Goal: Communication & Community: Participate in discussion

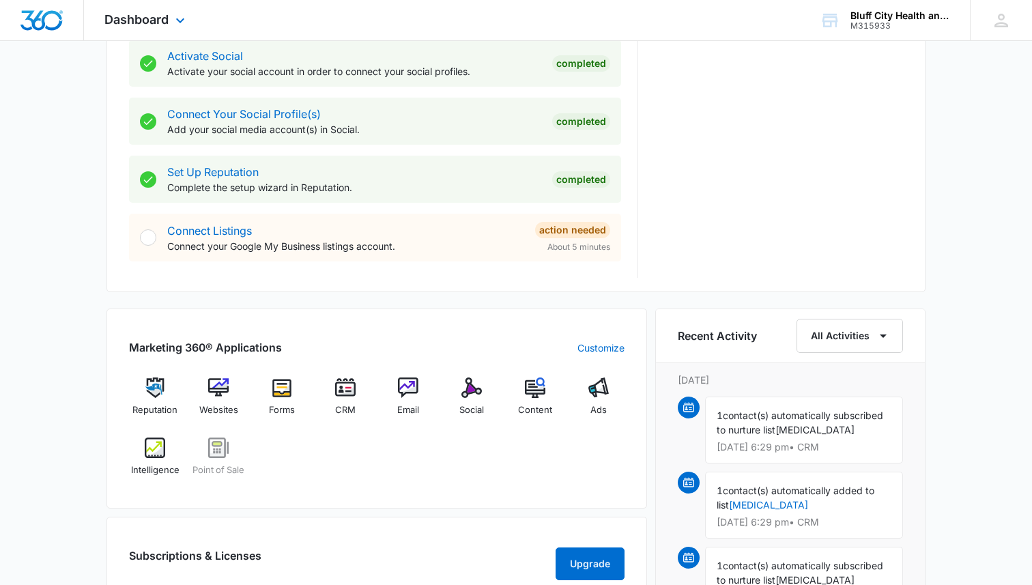
scroll to position [583, 0]
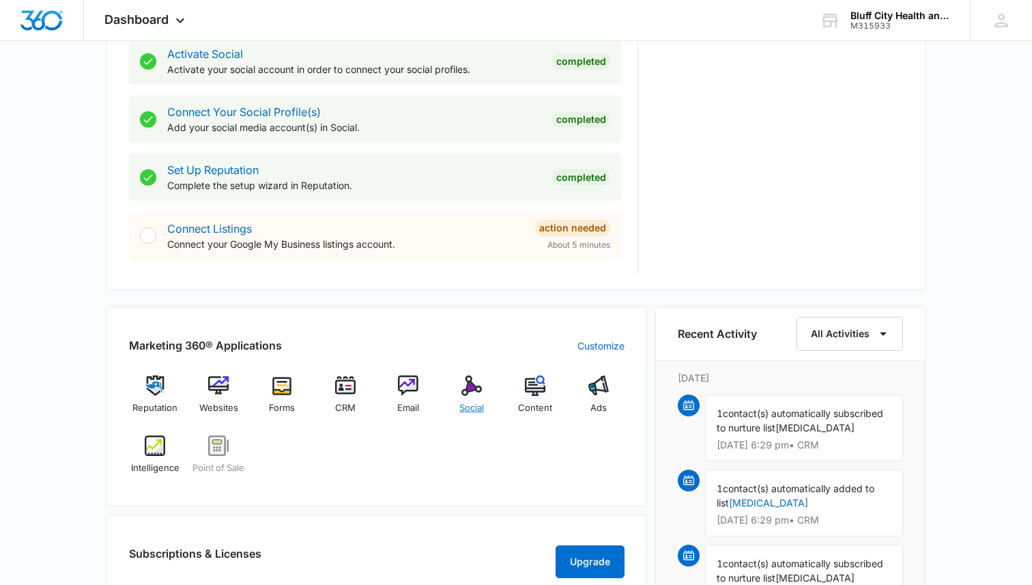
click at [472, 394] on img at bounding box center [472, 385] width 20 height 20
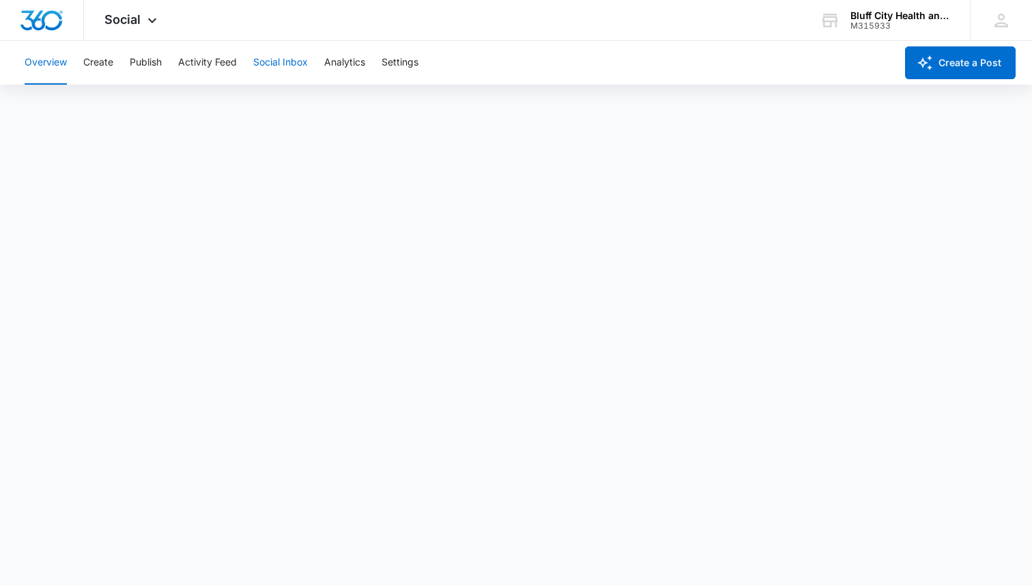
click at [288, 67] on button "Social Inbox" at bounding box center [280, 63] width 55 height 44
click at [289, 59] on button "Social Inbox" at bounding box center [280, 63] width 55 height 44
click at [98, 71] on button "Create" at bounding box center [98, 63] width 30 height 44
